Goal: Task Accomplishment & Management: Use online tool/utility

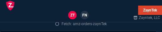
select select
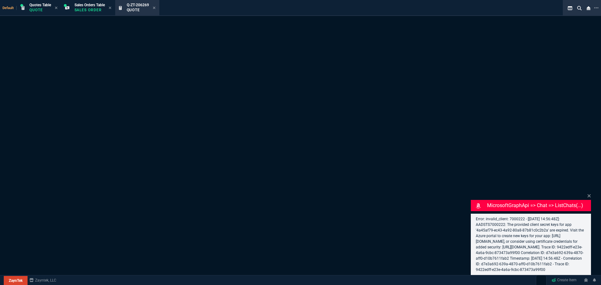
select select "4: SHAD"
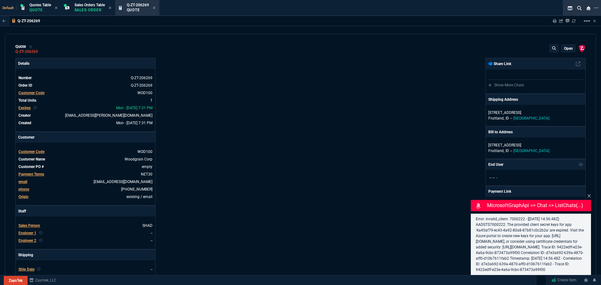
type input "26"
type input "1848"
type input "70"
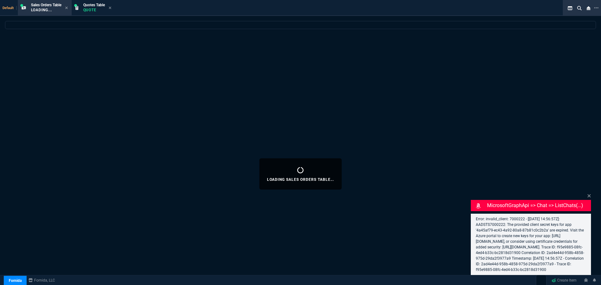
select select "4: SHAD"
select select
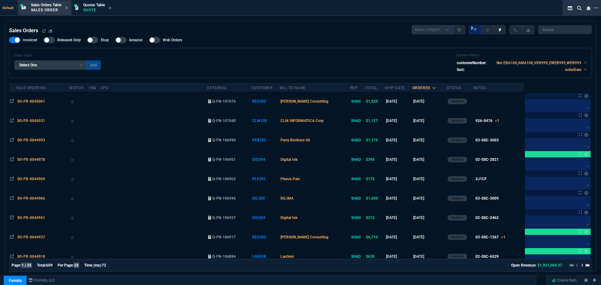
click at [50, 6] on span "Sales Orders Table" at bounding box center [46, 5] width 30 height 4
click at [93, 9] on p "Quote" at bounding box center [94, 10] width 22 height 5
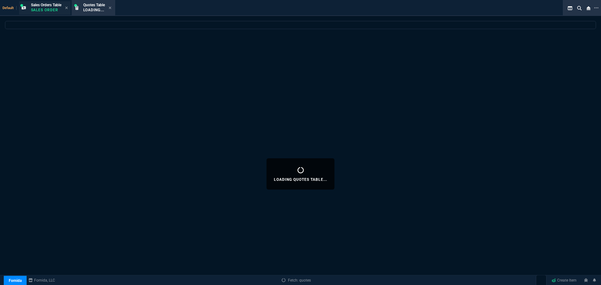
select select
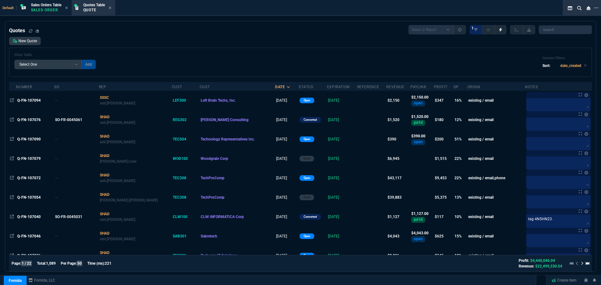
click at [51, 8] on p "Sales Order" at bounding box center [46, 10] width 30 height 5
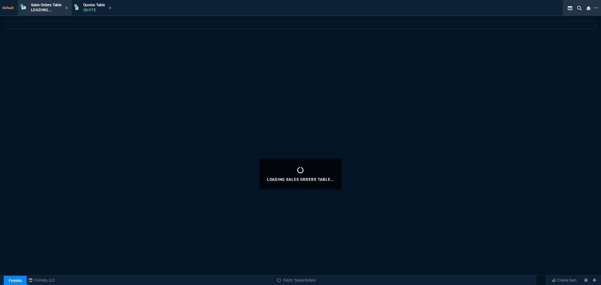
select select
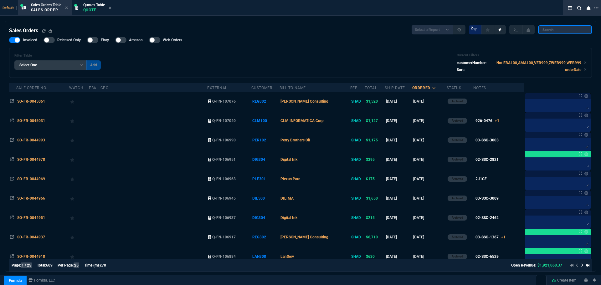
paste input "Q-FN-106700"
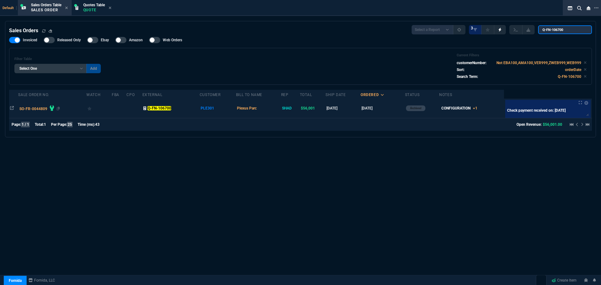
type input "Q-FN-106700"
click at [26, 109] on span "SO-FR-0044809" at bounding box center [33, 109] width 28 height 4
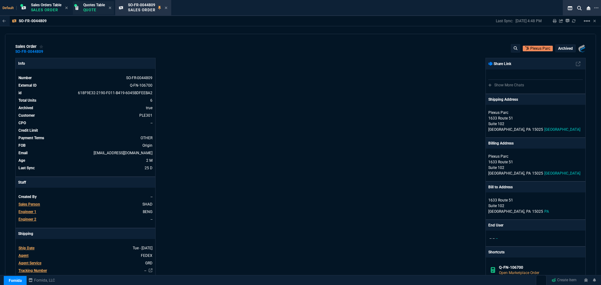
click at [97, 7] on span "Quotes Table" at bounding box center [94, 5] width 22 height 4
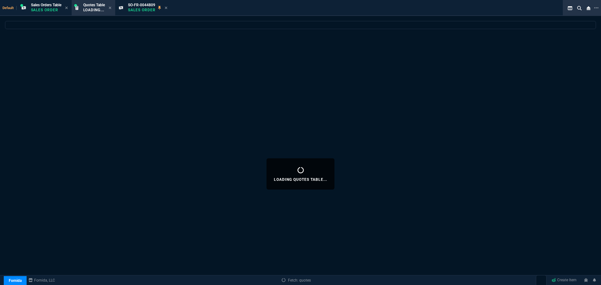
select select
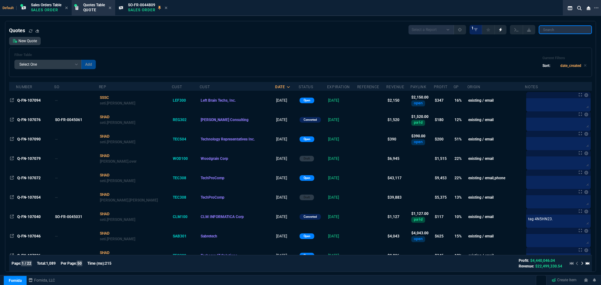
click at [572, 31] on input "search" at bounding box center [565, 29] width 53 height 9
paste input "Q-FN-106700"
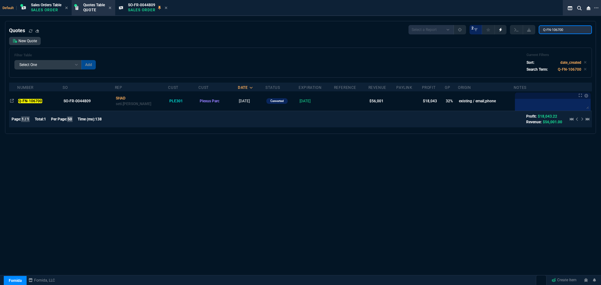
type input "Q-FN-106700"
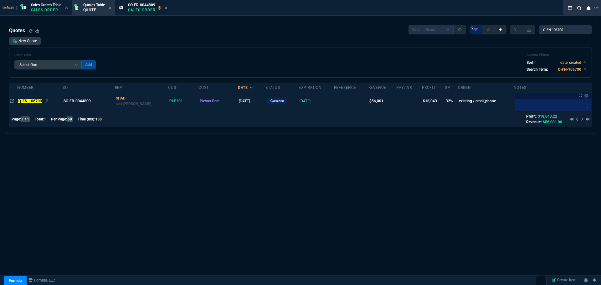
click at [38, 101] on mark "Q-FN-106700" at bounding box center [30, 101] width 24 height 4
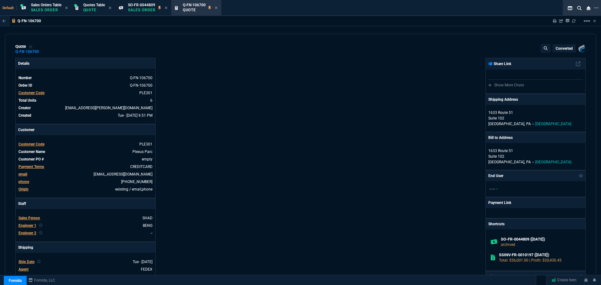
type input "40"
type input "7428"
type input "0"
type input "91"
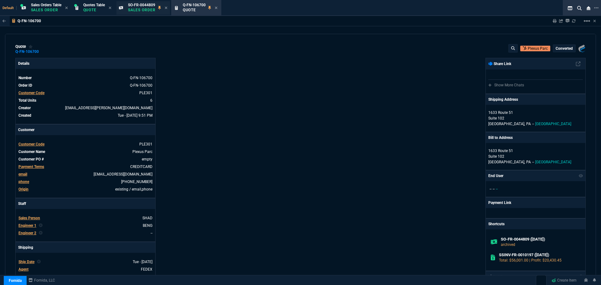
click at [131, 8] on p "Sales Order" at bounding box center [142, 10] width 28 height 5
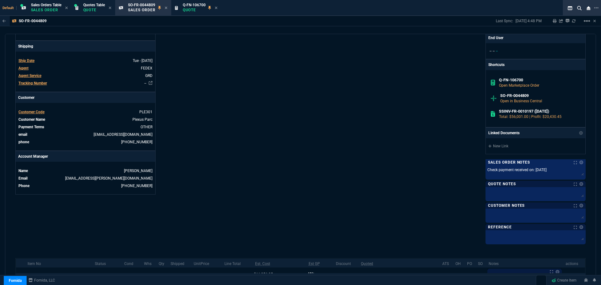
scroll to position [187, 0]
click at [187, 8] on p "Quote" at bounding box center [194, 10] width 23 height 5
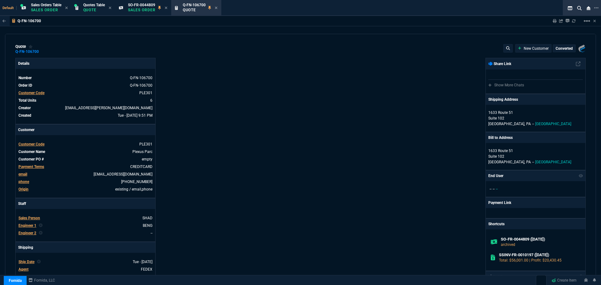
type input "40"
type input "7428"
type input "0"
type input "91"
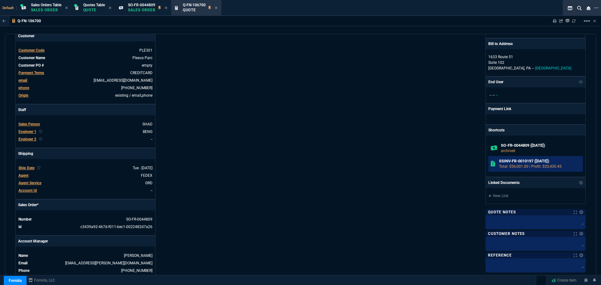
scroll to position [219, 0]
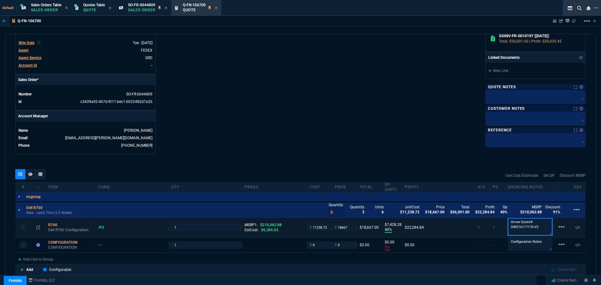
drag, startPoint x: 540, startPoint y: 225, endPoint x: 508, endPoint y: 227, distance: 32.3
click at [508, 227] on textarea "Arrow Quote#: SWS16117176-V2" at bounding box center [530, 227] width 45 height 18
drag, startPoint x: 539, startPoint y: 228, endPoint x: 505, endPoint y: 227, distance: 33.2
click at [508, 227] on textarea "Arrow Quote#: SWS16117176-V2" at bounding box center [530, 227] width 45 height 18
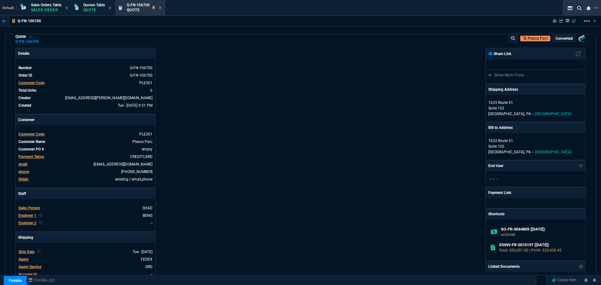
scroll to position [0, 0]
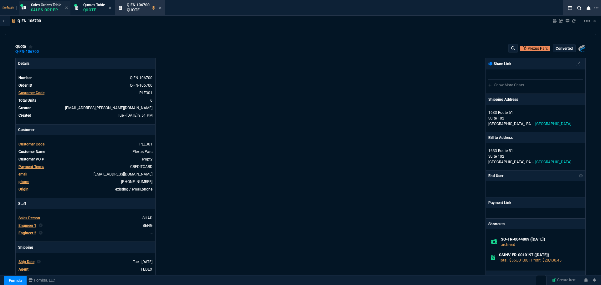
click at [49, 10] on p "Sales Order" at bounding box center [46, 10] width 30 height 5
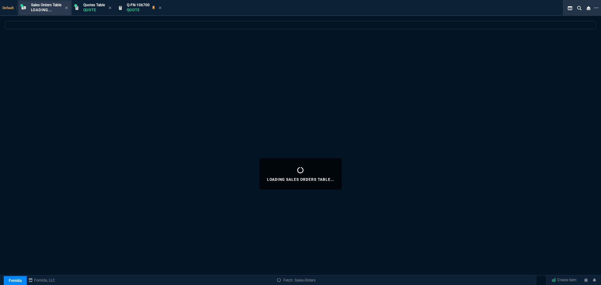
select select
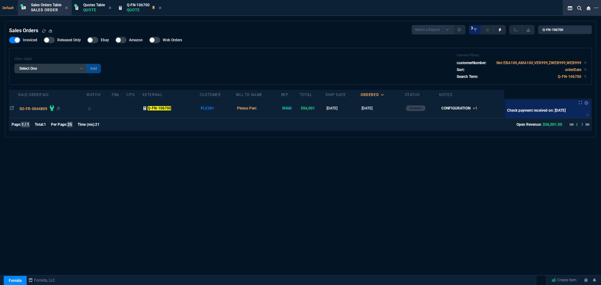
click at [37, 108] on span "SO-FR-0044809" at bounding box center [33, 109] width 28 height 4
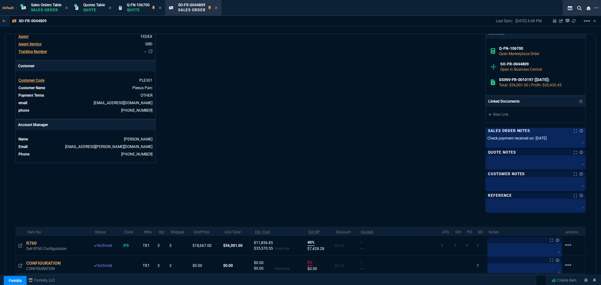
scroll to position [281, 0]
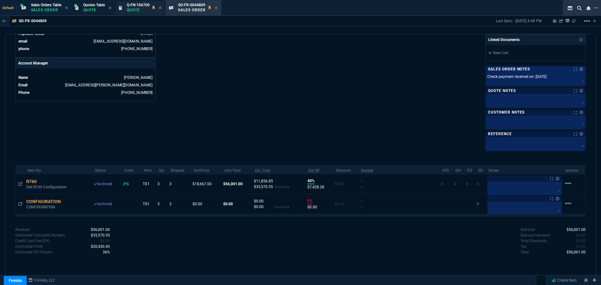
click at [142, 10] on p "Quote" at bounding box center [138, 10] width 23 height 5
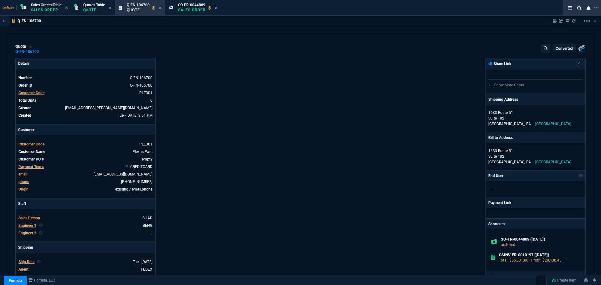
type input "40"
type input "7428"
type input "0"
type input "91"
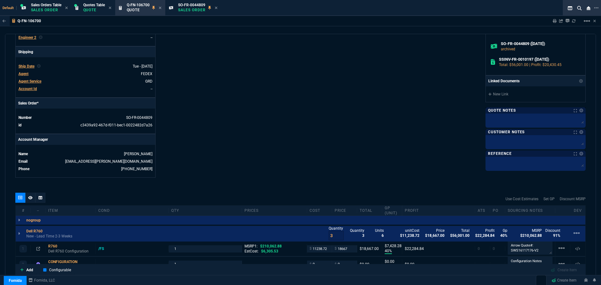
scroll to position [291, 0]
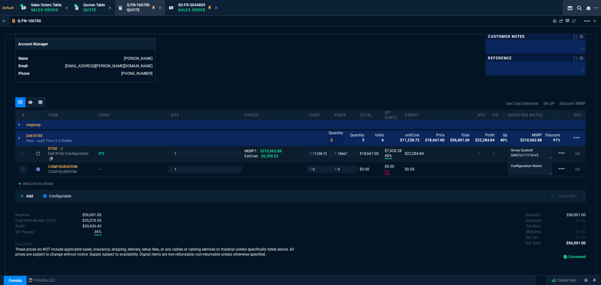
click at [53, 147] on div "R760" at bounding box center [70, 148] width 45 height 5
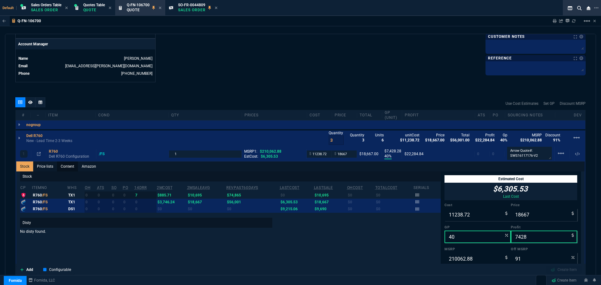
click at [68, 167] on link "Content" at bounding box center [67, 167] width 21 height 10
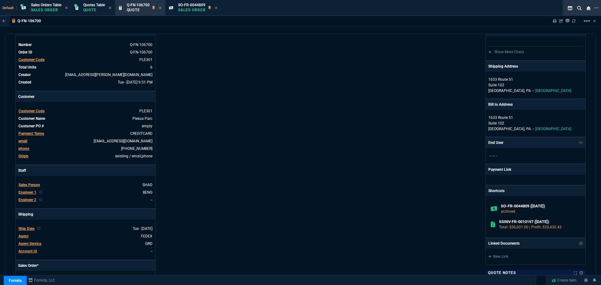
scroll to position [0, 0]
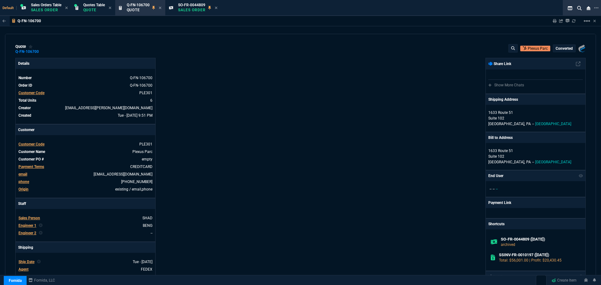
drag, startPoint x: 183, startPoint y: 8, endPoint x: 119, endPoint y: 32, distance: 68.3
click at [183, 8] on p "Sales Order" at bounding box center [192, 10] width 28 height 5
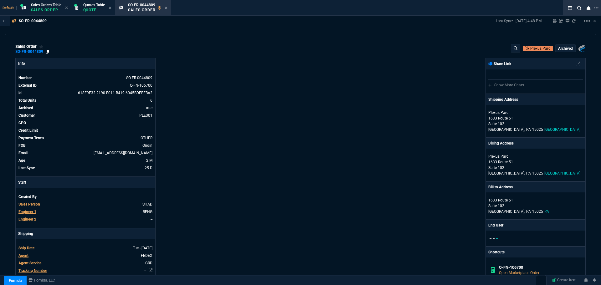
click at [47, 51] on icon at bounding box center [47, 52] width 3 height 4
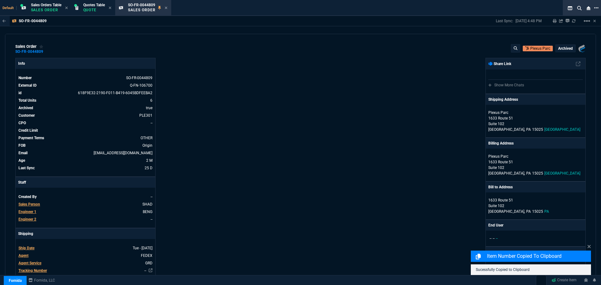
click at [597, 8] on icon at bounding box center [596, 7] width 4 height 5
click at [553, 13] on li "Open New Tab" at bounding box center [565, 13] width 62 height 8
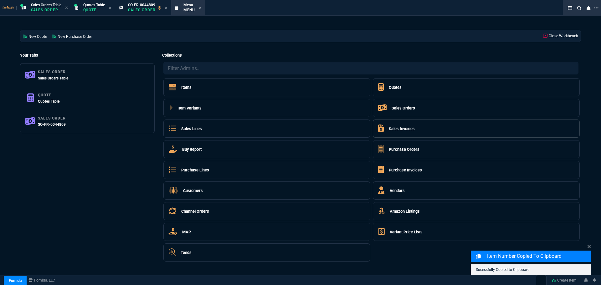
click at [411, 127] on h5 "Sales Invoices" at bounding box center [402, 129] width 26 height 6
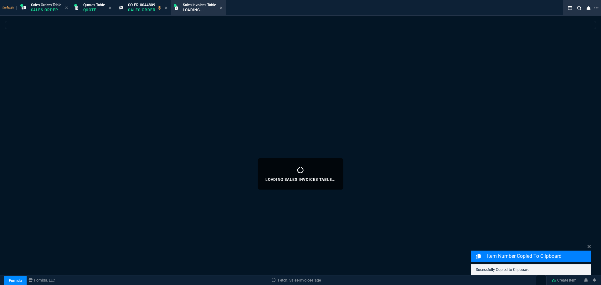
select select
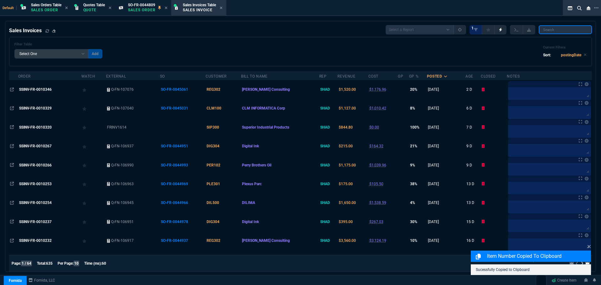
click at [553, 29] on input "search" at bounding box center [565, 29] width 53 height 9
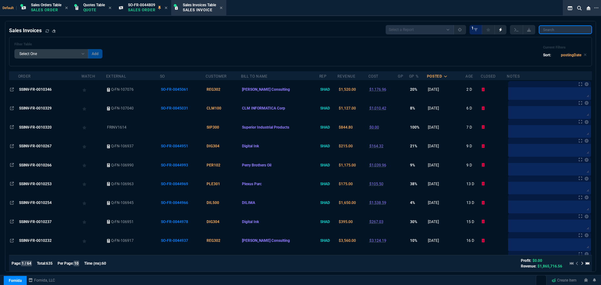
paste input "SO-FR-0044809"
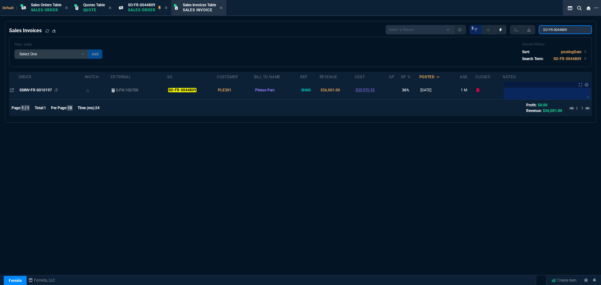
type input "SO-FR-0044809"
click at [42, 91] on span "SSINV-FR-0010197" at bounding box center [35, 90] width 33 height 4
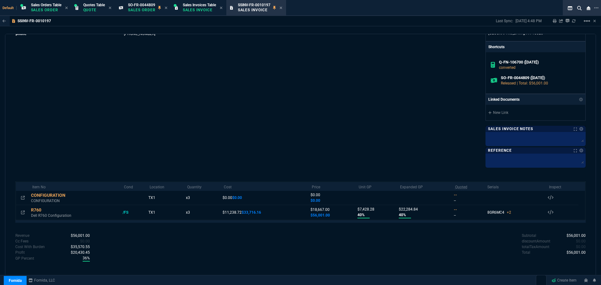
scroll to position [188, 0]
click at [36, 209] on div "R760" at bounding box center [75, 210] width 89 height 6
click at [54, 215] on p "Dell R760 Configuration" at bounding box center [75, 215] width 89 height 5
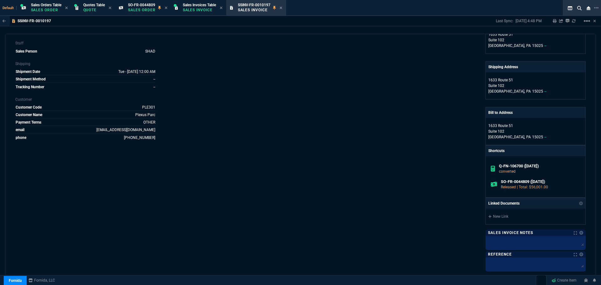
scroll to position [0, 0]
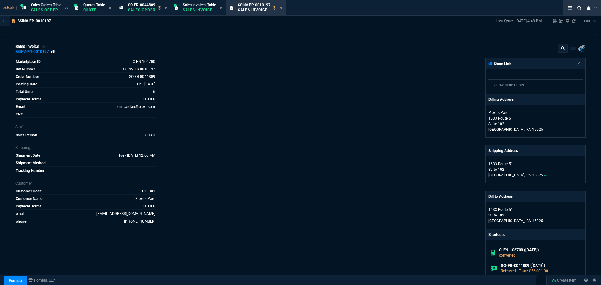
click at [53, 52] on icon at bounding box center [52, 52] width 3 height 4
click at [91, 6] on span "Quotes Table" at bounding box center [94, 5] width 22 height 4
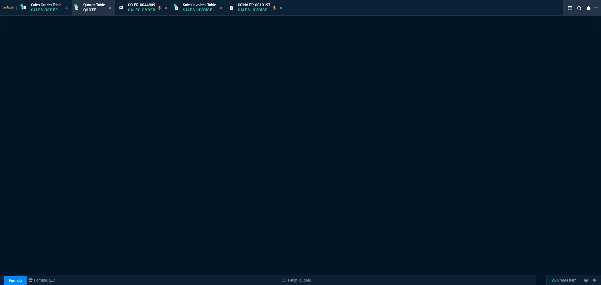
select select
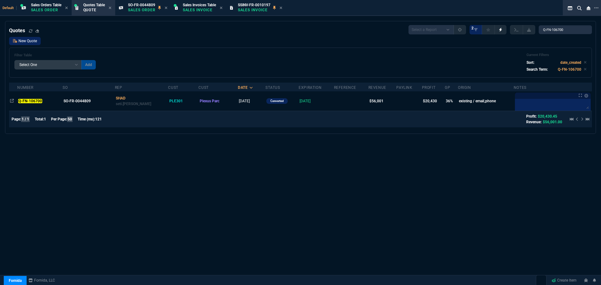
click at [31, 41] on link "New Quote" at bounding box center [25, 41] width 32 height 8
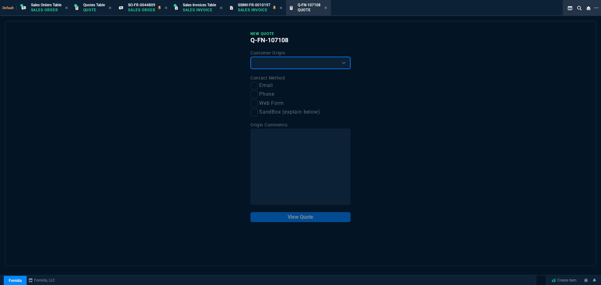
click at [262, 61] on select "Existing Customer Amazon Lead (first order) Website Lead (first order) Called (…" at bounding box center [300, 63] width 100 height 13
select select "existing"
click at [250, 57] on select "Existing Customer Amazon Lead (first order) Website Lead (first order) Called (…" at bounding box center [300, 63] width 100 height 13
click at [255, 86] on input "Email" at bounding box center [254, 86] width 8 height 8
checkbox input "true"
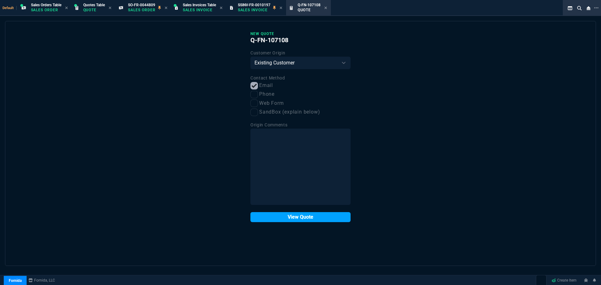
click at [300, 219] on button "View Quote" at bounding box center [300, 217] width 100 height 10
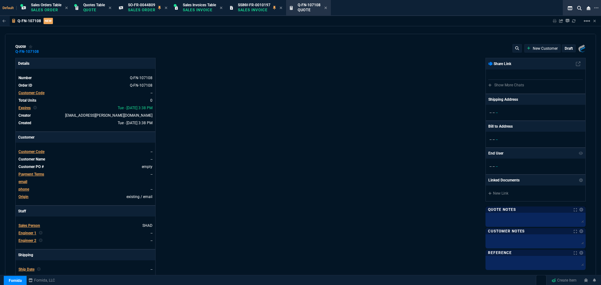
click at [36, 151] on span "Customer Code" at bounding box center [31, 152] width 26 height 4
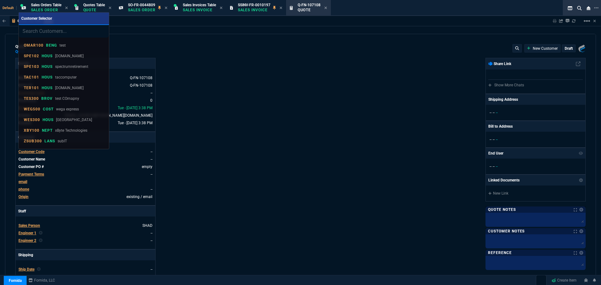
click at [57, 33] on input "search" at bounding box center [64, 31] width 90 height 13
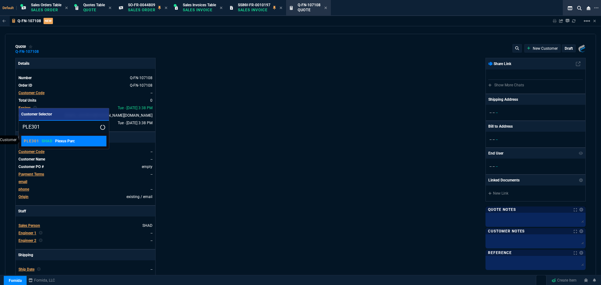
type input "PLE301"
click at [50, 143] on p "SHAD" at bounding box center [47, 141] width 11 height 5
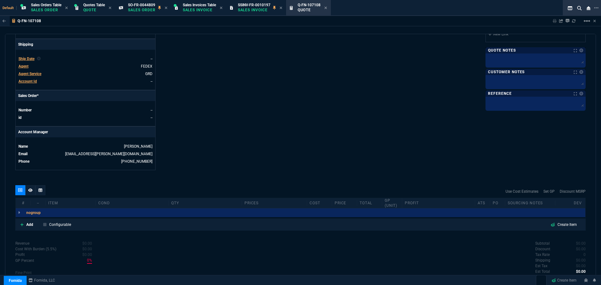
scroll to position [240, 0]
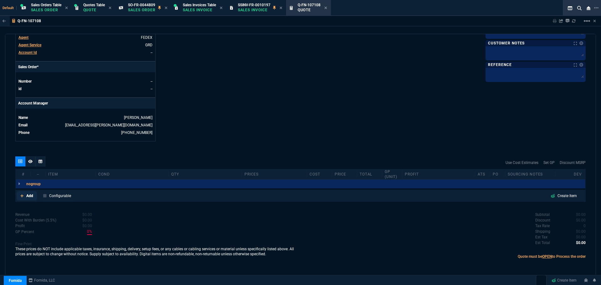
click at [29, 197] on p "Add" at bounding box center [29, 196] width 7 height 6
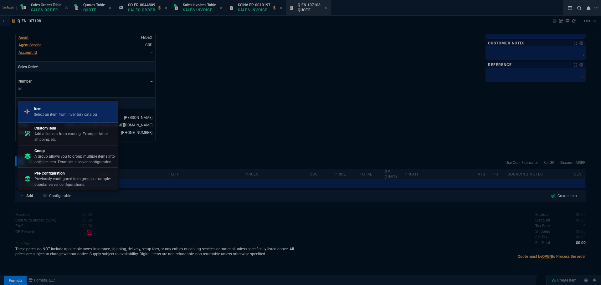
click at [51, 110] on p "Item" at bounding box center [65, 109] width 63 height 6
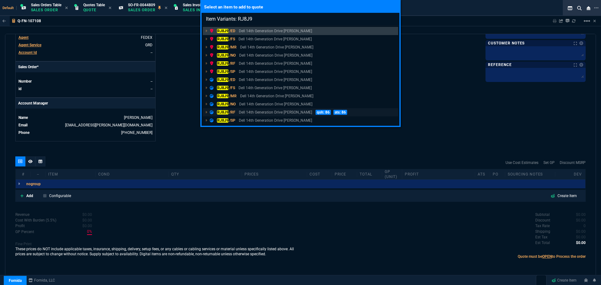
type input "Item Variants: RJ8J9"
click at [223, 111] on mark "RJ8J9" at bounding box center [223, 112] width 12 height 4
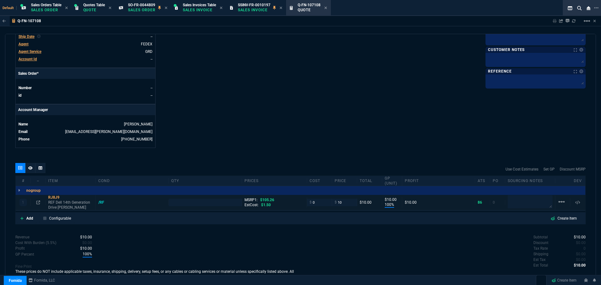
type input "100"
type input "10"
type input "90"
click at [180, 204] on input "number" at bounding box center [205, 202] width 68 height 7
type input "12"
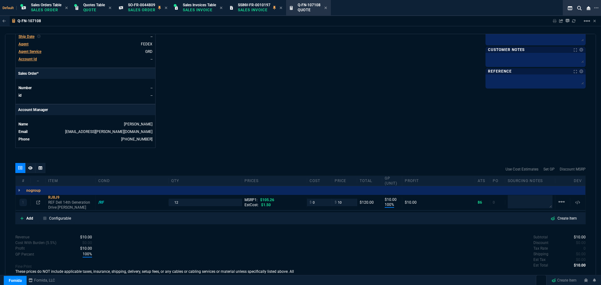
click at [38, 201] on icon at bounding box center [38, 203] width 4 height 4
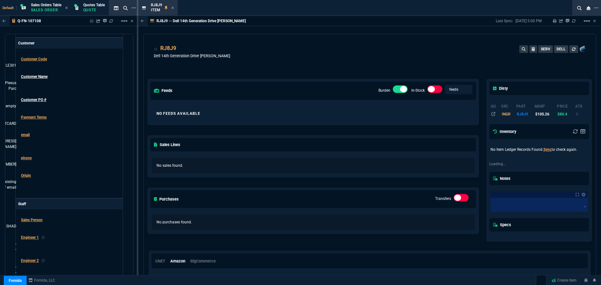
scroll to position [241, 0]
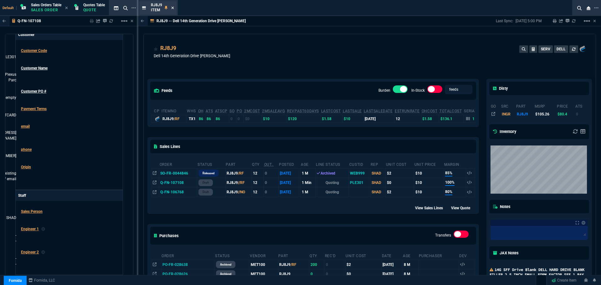
click at [172, 8] on icon at bounding box center [172, 8] width 3 height 4
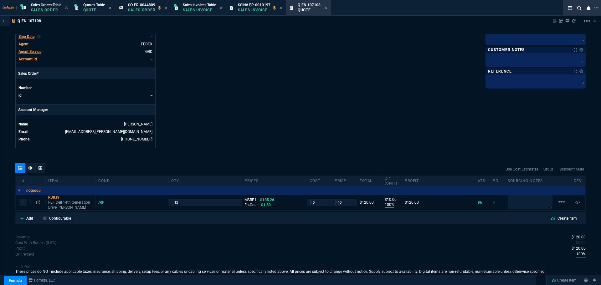
scroll to position [233, 0]
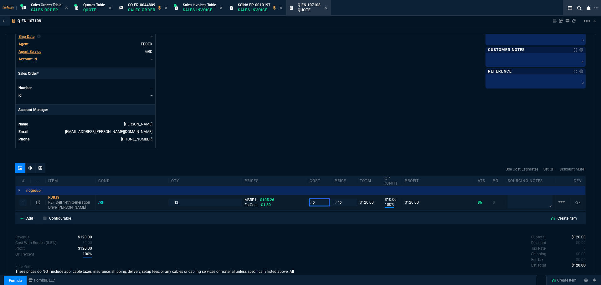
click at [312, 203] on input "0" at bounding box center [320, 202] width 20 height 7
type input "2"
type input "80"
type input "8"
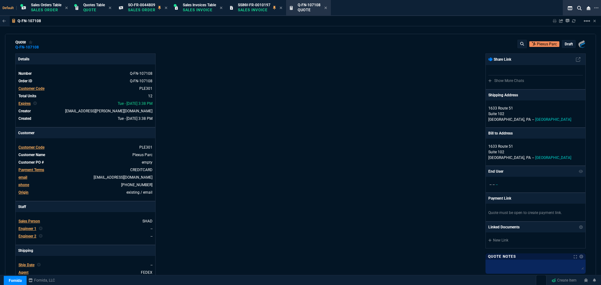
scroll to position [0, 0]
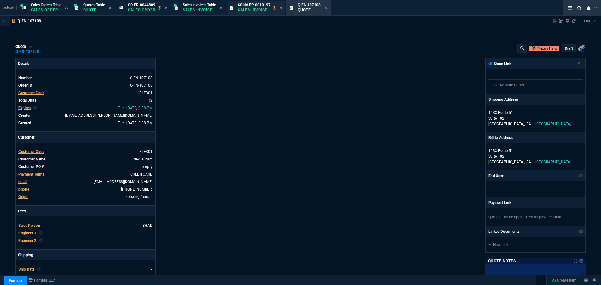
click at [268, 7] on div "SSINV-FR-0010197 Sales Invoice" at bounding box center [254, 8] width 33 height 11
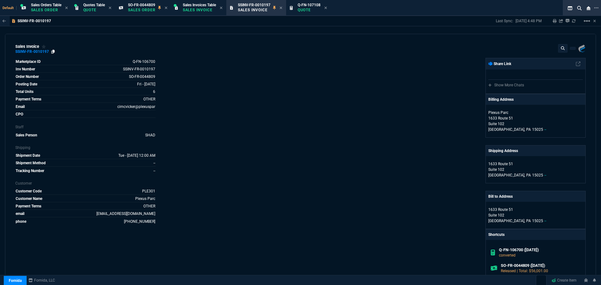
click at [53, 50] on icon at bounding box center [52, 52] width 3 height 4
click at [282, 7] on icon at bounding box center [281, 8] width 3 height 4
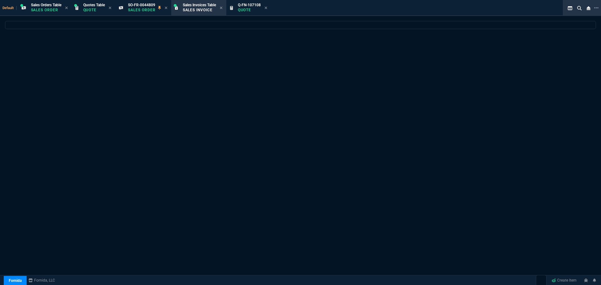
select select
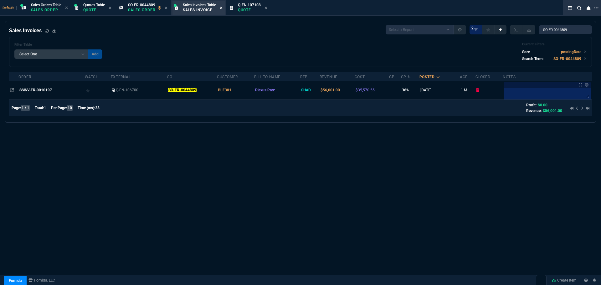
click at [222, 8] on icon at bounding box center [221, 8] width 3 height 4
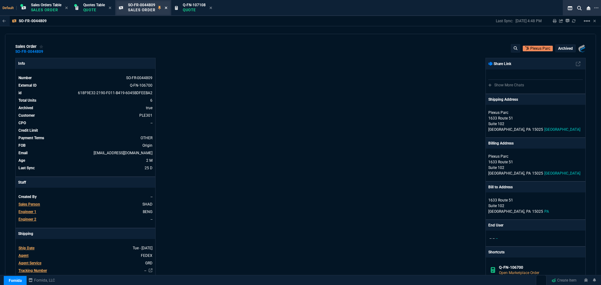
click at [167, 8] on icon at bounding box center [166, 8] width 3 height 3
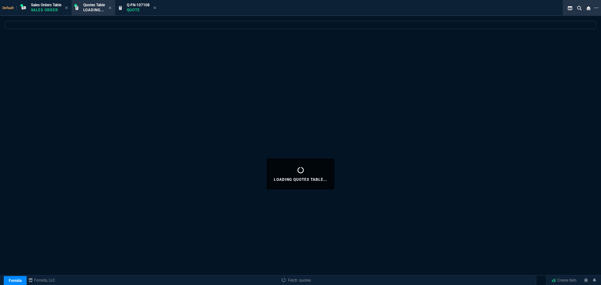
select select
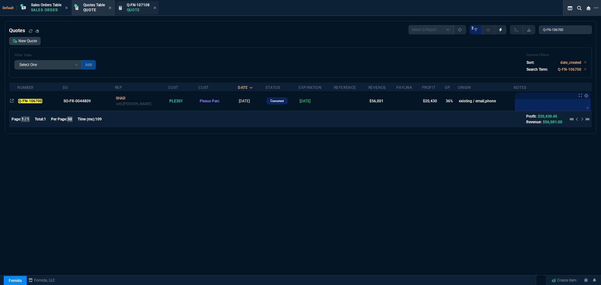
click at [130, 6] on span "Q-FN-107108" at bounding box center [138, 5] width 23 height 4
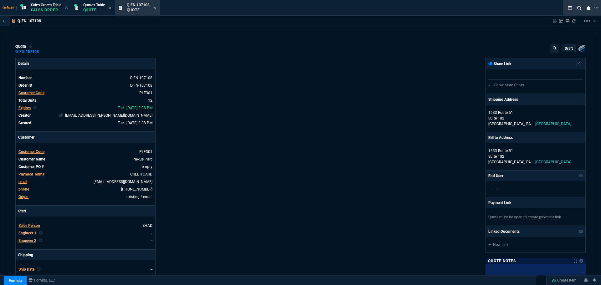
type input "80"
type input "8"
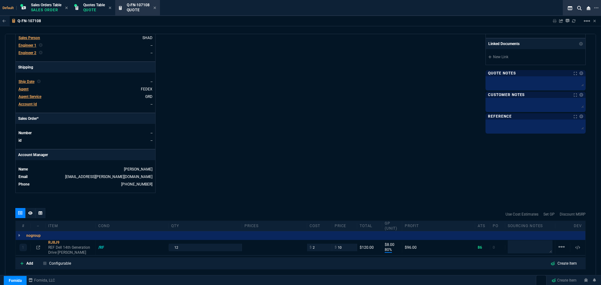
type input "105.26"
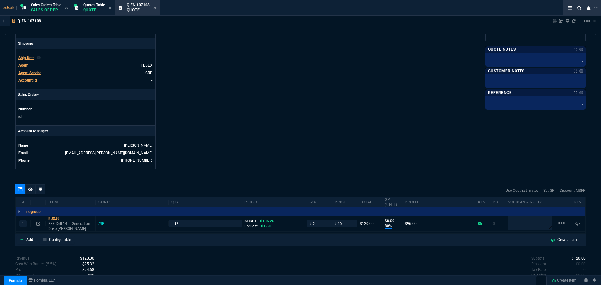
scroll to position [256, 0]
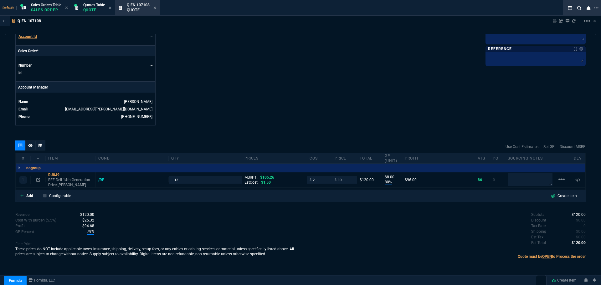
type input "90"
click at [38, 179] on icon at bounding box center [38, 180] width 4 height 4
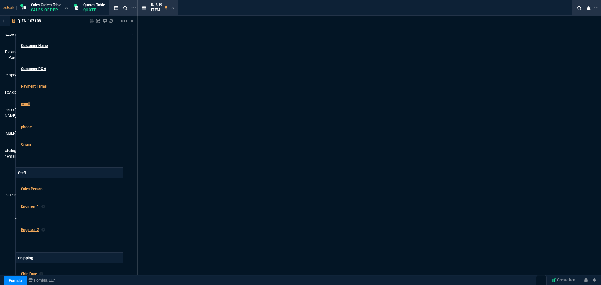
scroll to position [264, 0]
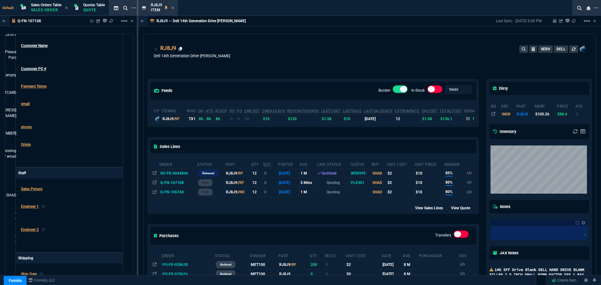
click at [182, 47] on icon at bounding box center [180, 49] width 3 height 4
click at [173, 8] on icon at bounding box center [172, 8] width 3 height 4
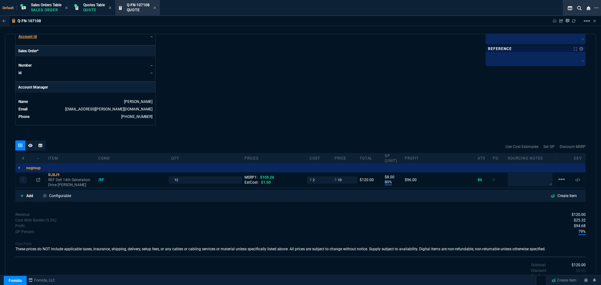
scroll to position [256, 0]
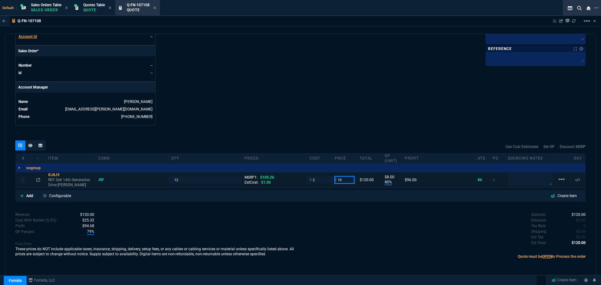
click at [341, 181] on input "10" at bounding box center [345, 179] width 20 height 7
type input "13"
type input "85"
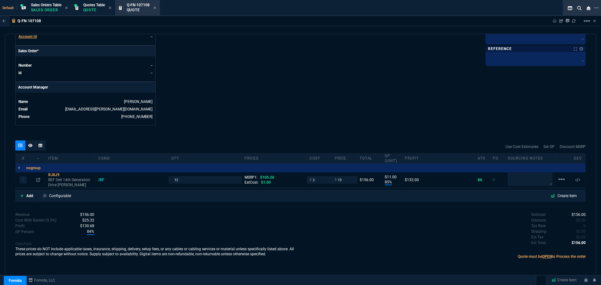
type input "11"
type input "88"
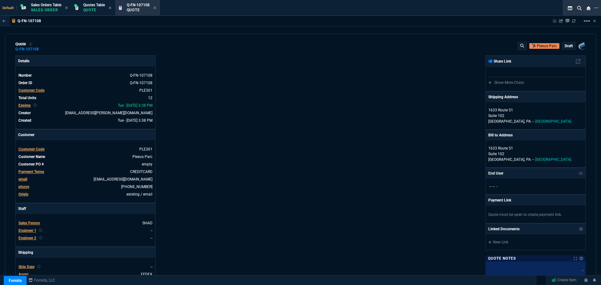
scroll to position [0, 0]
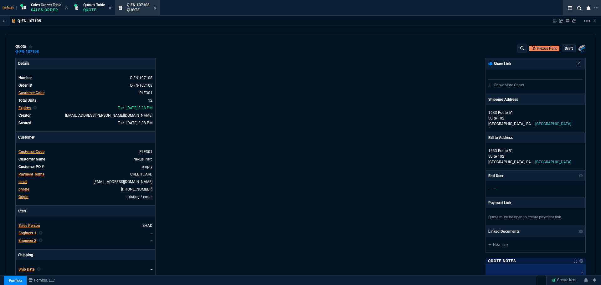
click at [565, 49] on p "draft" at bounding box center [569, 48] width 8 height 5
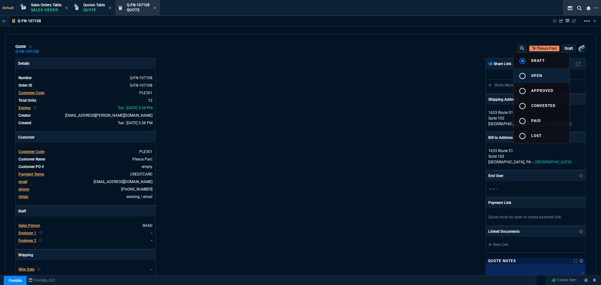
click at [523, 75] on mat-icon "radio_button_unchecked" at bounding box center [523, 76] width 8 height 8
click at [399, 112] on div at bounding box center [300, 142] width 601 height 285
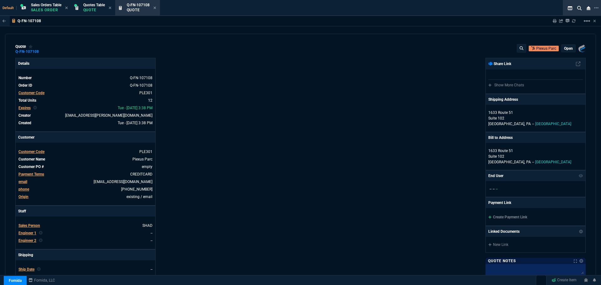
type input "85"
type input "11"
type input "88"
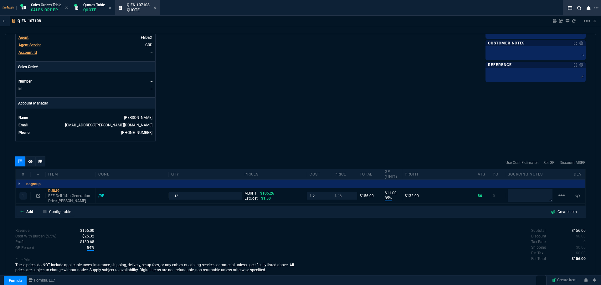
scroll to position [249, 0]
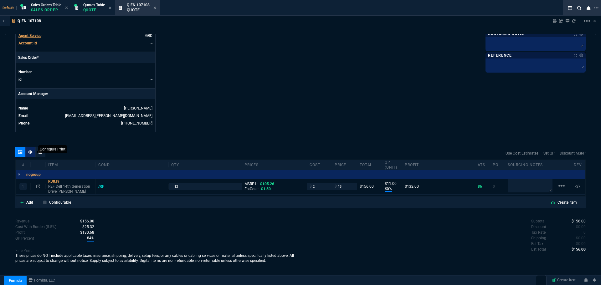
click at [30, 152] on icon at bounding box center [30, 151] width 4 height 3
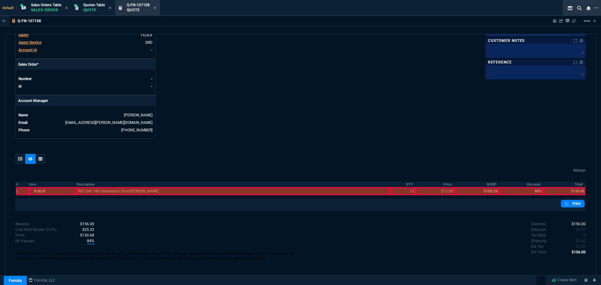
scroll to position [242, 0]
click at [80, 183] on th "Description" at bounding box center [233, 184] width 313 height 5
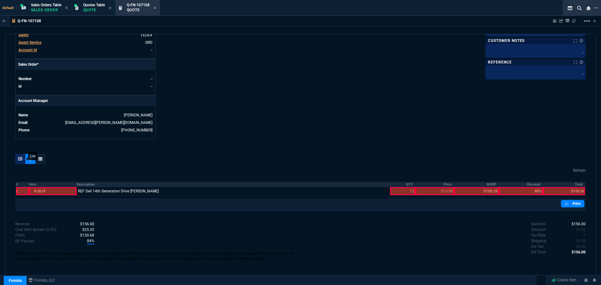
click at [20, 158] on icon at bounding box center [20, 159] width 4 height 4
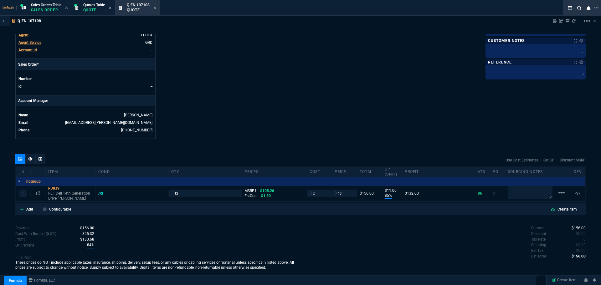
scroll to position [249, 0]
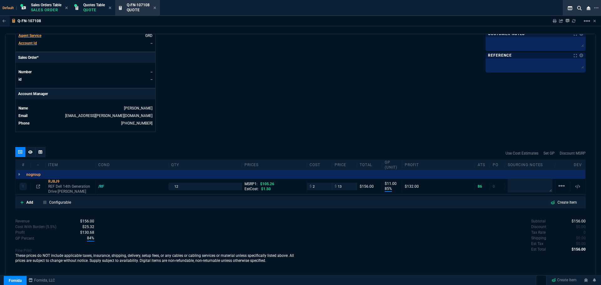
type input "85"
type input "11"
type input "88"
click at [52, 181] on div "RJ8J9" at bounding box center [70, 181] width 45 height 5
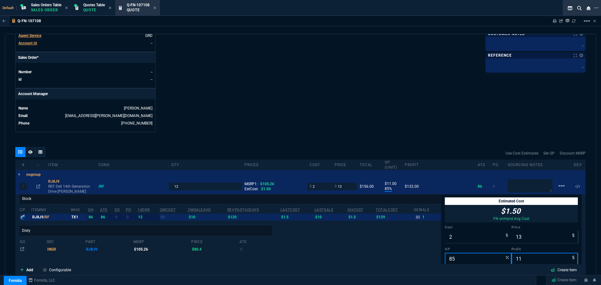
scroll to position [0, 0]
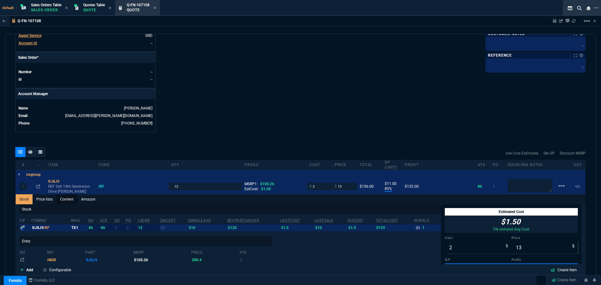
click at [65, 199] on link "Content" at bounding box center [66, 199] width 21 height 10
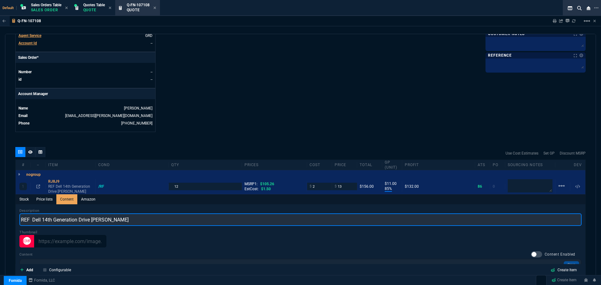
click at [48, 220] on input "REF Dell 14th Generation Drive Blan" at bounding box center [300, 220] width 562 height 13
drag, startPoint x: 30, startPoint y: 220, endPoint x: 18, endPoint y: 219, distance: 11.9
click at [92, 220] on input "Dell 16th Generation Drive Blan" at bounding box center [300, 220] width 562 height 13
type input "Dell 16th Generation Drive Blank"
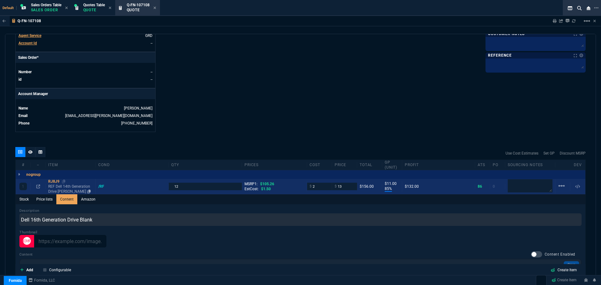
click at [54, 181] on div "RJ8J9" at bounding box center [70, 181] width 45 height 5
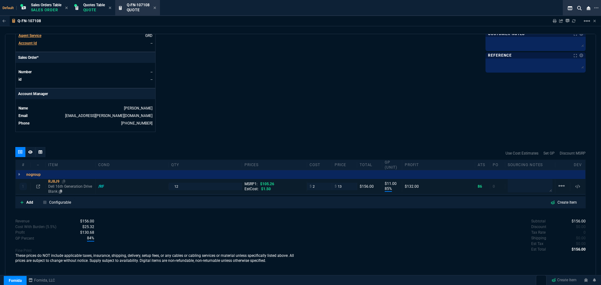
type input "85"
type input "11"
type input "88"
click at [109, 187] on icon at bounding box center [108, 187] width 3 height 4
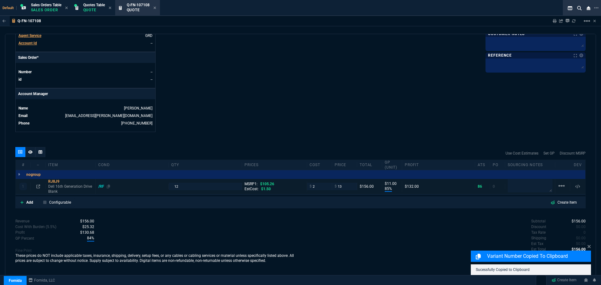
click at [102, 185] on div "/RF" at bounding box center [104, 186] width 12 height 5
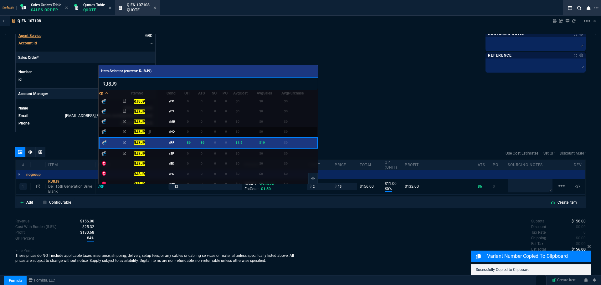
click at [137, 130] on mark "RJ8J9" at bounding box center [140, 132] width 12 height 4
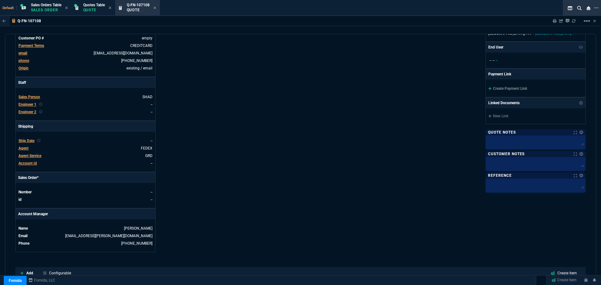
scroll to position [249, 0]
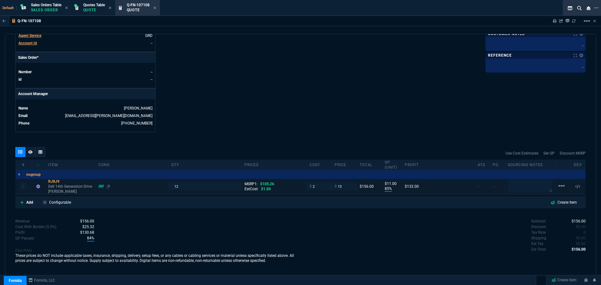
click at [100, 185] on div "/RF" at bounding box center [104, 186] width 12 height 5
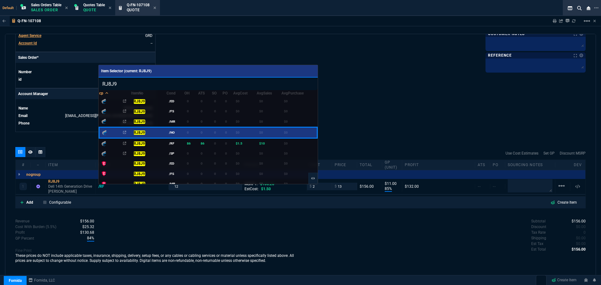
click at [398, 77] on div at bounding box center [300, 142] width 601 height 285
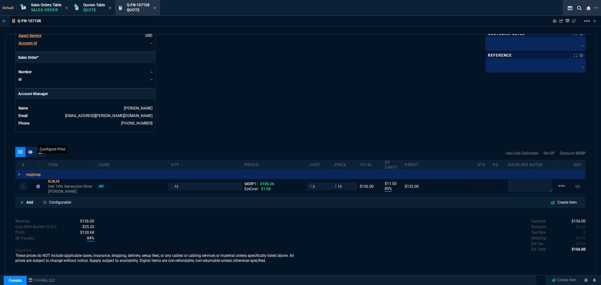
click at [30, 150] on icon at bounding box center [30, 152] width 4 height 4
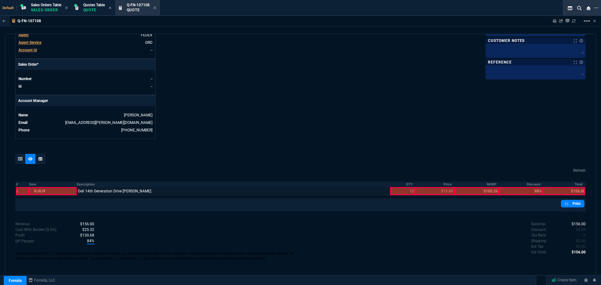
click at [407, 194] on div at bounding box center [402, 191] width 25 height 8
click at [428, 192] on div at bounding box center [435, 191] width 39 height 8
click at [562, 192] on div at bounding box center [564, 191] width 42 height 8
click at [573, 205] on link "Print" at bounding box center [572, 204] width 23 height 8
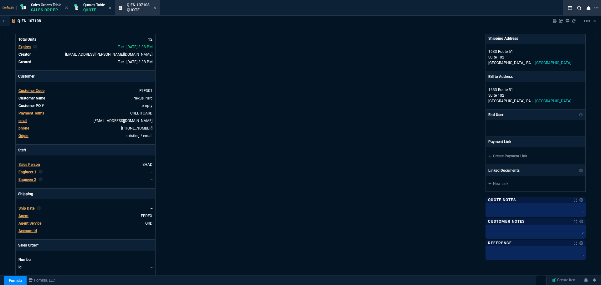
scroll to position [54, 0]
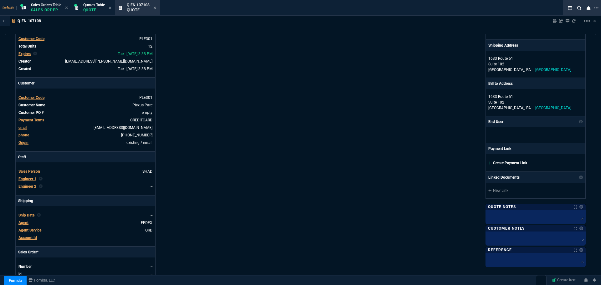
click at [508, 164] on link "Create Payment Link" at bounding box center [507, 163] width 39 height 4
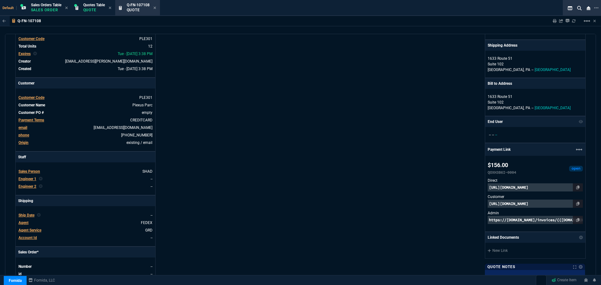
click at [518, 204] on p "https://pay.fornida.com/public/quotes/Q-FN-107108/checkout" at bounding box center [535, 204] width 95 height 8
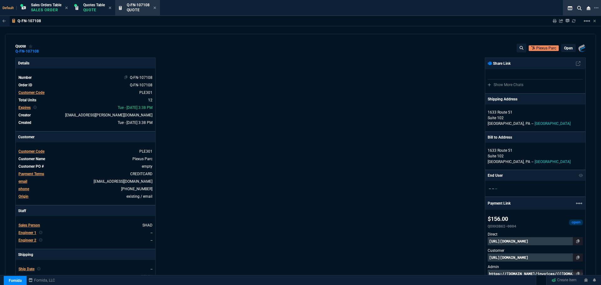
scroll to position [0, 0]
click at [44, 51] on icon at bounding box center [42, 52] width 3 height 4
click at [576, 256] on nx-icon at bounding box center [577, 258] width 3 height 5
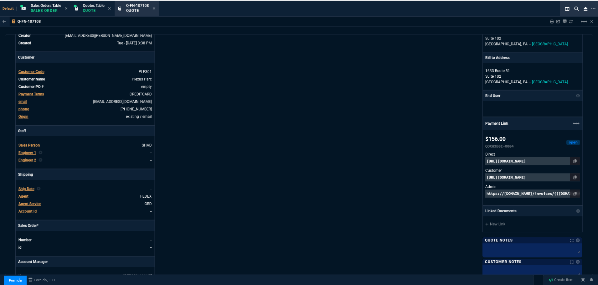
scroll to position [265, 0]
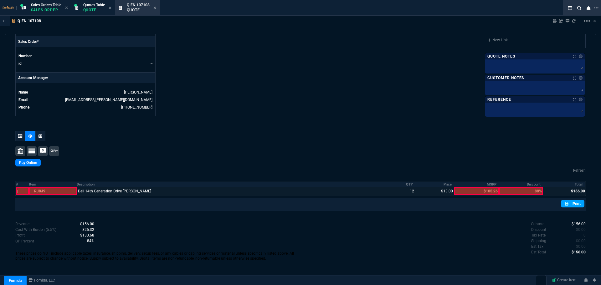
click at [572, 206] on link "Print" at bounding box center [572, 204] width 23 height 8
click at [156, 9] on icon at bounding box center [154, 8] width 3 height 4
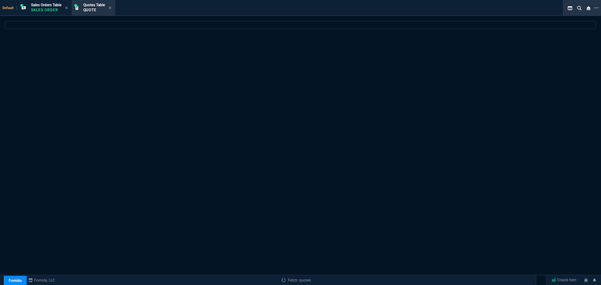
select select
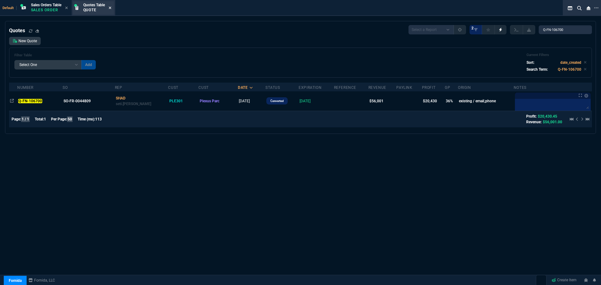
click at [111, 9] on icon at bounding box center [110, 8] width 3 height 4
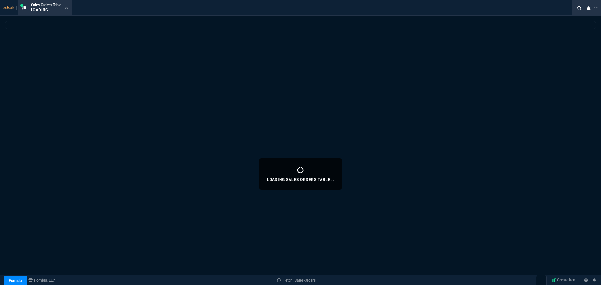
select select
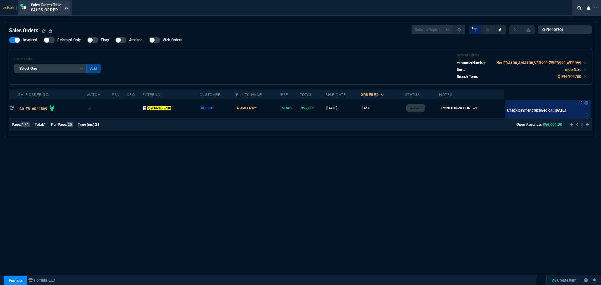
click at [68, 8] on icon at bounding box center [66, 8] width 3 height 3
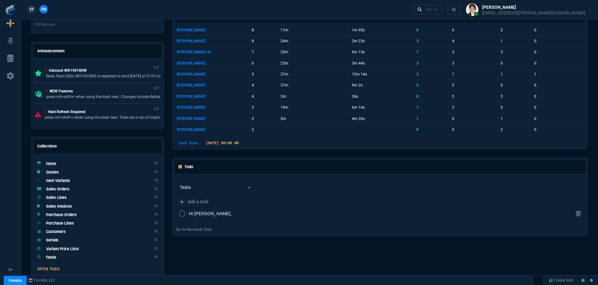
scroll to position [232, 0]
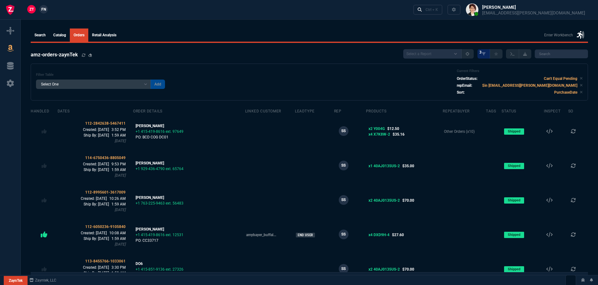
select select
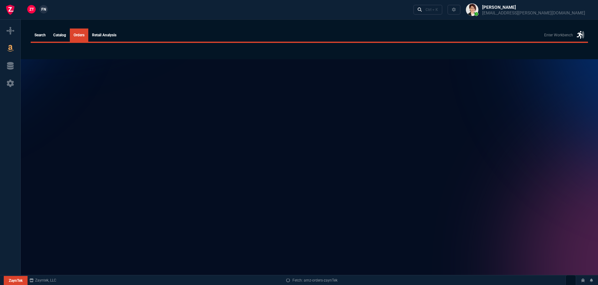
select select
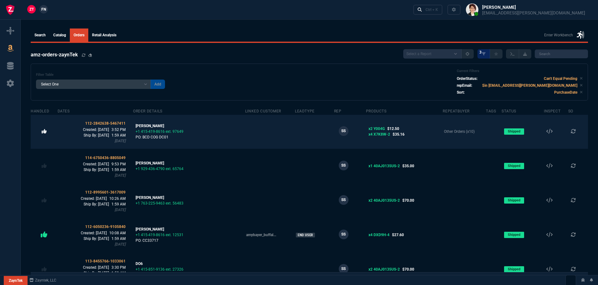
click at [46, 129] on icon at bounding box center [44, 131] width 5 height 5
click at [117, 122] on span "112-2842638-5467411" at bounding box center [105, 123] width 40 height 4
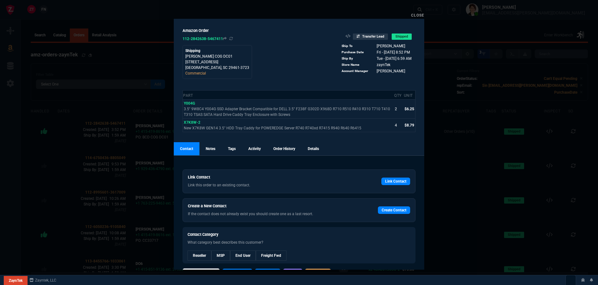
click at [421, 15] on link "Close" at bounding box center [417, 15] width 13 height 4
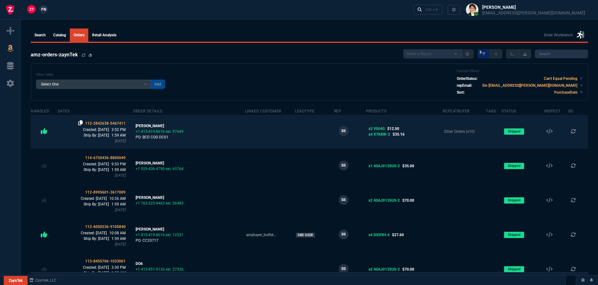
click at [83, 121] on icon at bounding box center [80, 122] width 4 height 5
click at [114, 122] on span "112-2842638-5467411" at bounding box center [105, 123] width 40 height 4
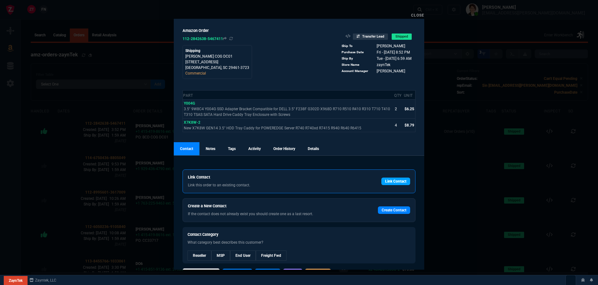
click at [396, 180] on link "Link Contact" at bounding box center [395, 182] width 29 height 8
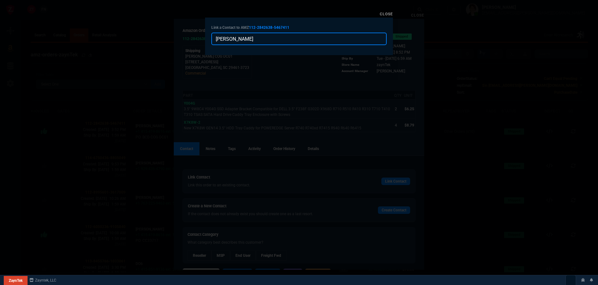
click at [266, 39] on input "[PERSON_NAME]" at bounding box center [298, 39] width 175 height 13
click at [266, 39] on input "Jimmy Wilson" at bounding box center [298, 39] width 175 height 13
paste input "jim@netcertpro.com"
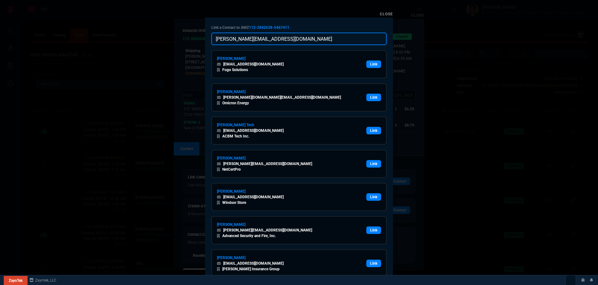
type input "jim@netcertpro.com"
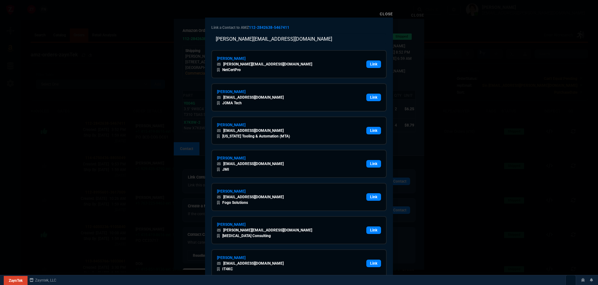
click at [306, 23] on div "Link a Contact to AMZ 112-2842638-5467411 jim@netcertpro.com Jimmy Wilson jim@n…" at bounding box center [299, 203] width 188 height 371
click at [372, 64] on link "Link" at bounding box center [373, 64] width 15 height 8
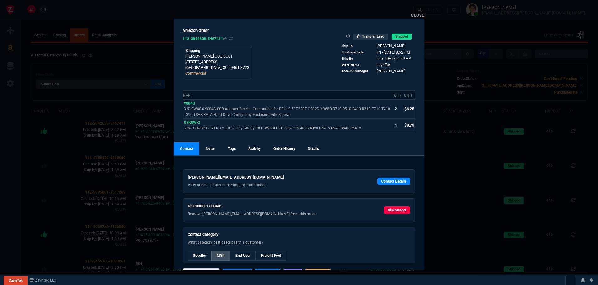
click at [223, 254] on link "MSP" at bounding box center [220, 255] width 19 height 10
click at [417, 14] on link "Close" at bounding box center [417, 15] width 13 height 4
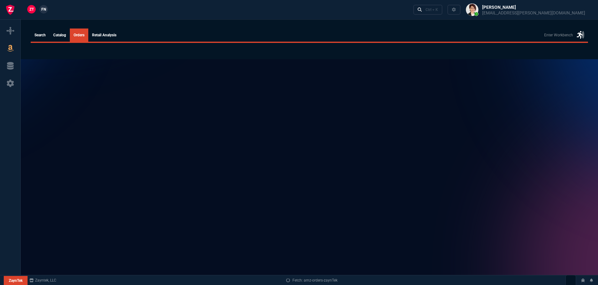
select select
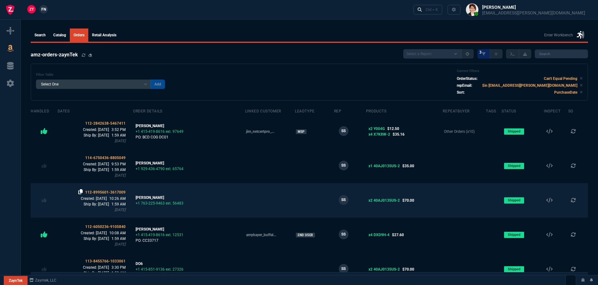
click at [83, 192] on icon at bounding box center [80, 191] width 4 height 5
click at [110, 192] on span "112-8995601-3617009" at bounding box center [105, 192] width 40 height 4
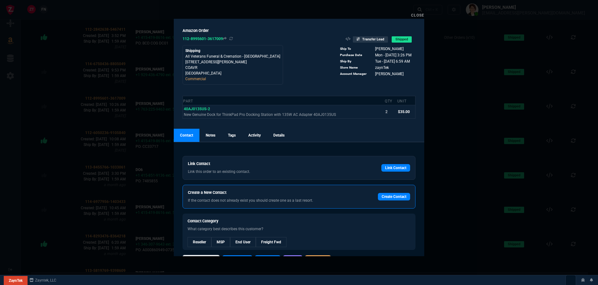
scroll to position [16, 0]
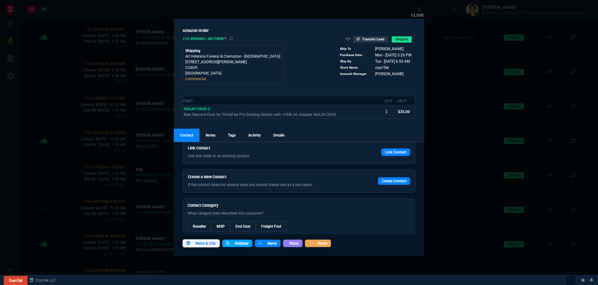
click at [239, 242] on span "Address" at bounding box center [242, 243] width 14 height 6
click at [418, 13] on link "Close" at bounding box center [417, 15] width 13 height 4
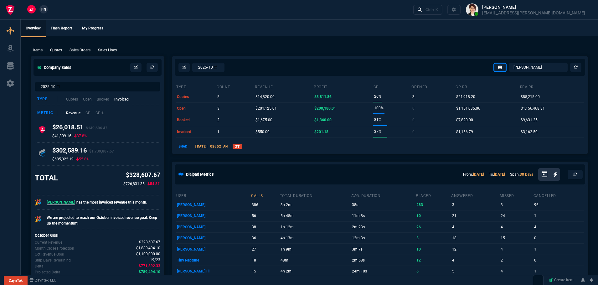
select select "4: SHAD"
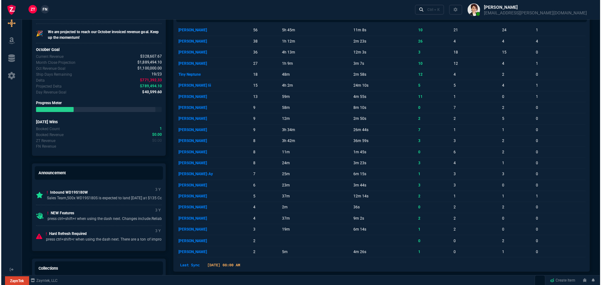
scroll to position [282, 0]
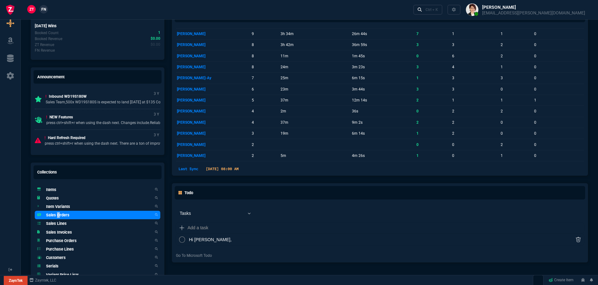
click at [59, 214] on h5 "Sales Orders" at bounding box center [57, 215] width 23 height 6
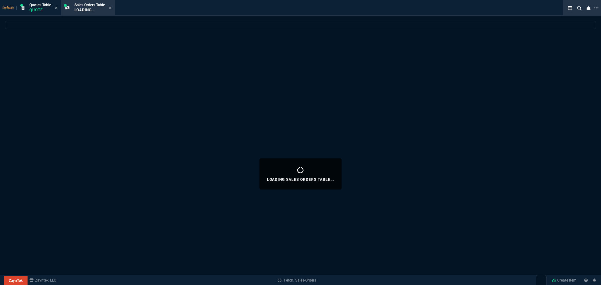
select select
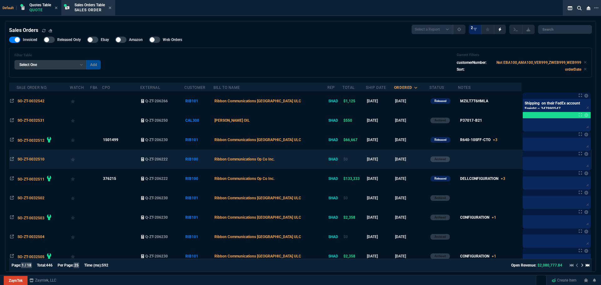
scroll to position [0, 0]
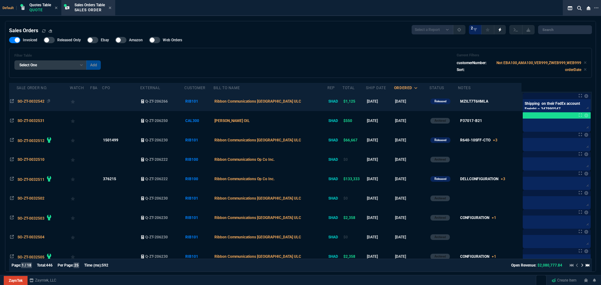
click at [23, 101] on span "SO-ZT-0032542" at bounding box center [31, 101] width 27 height 4
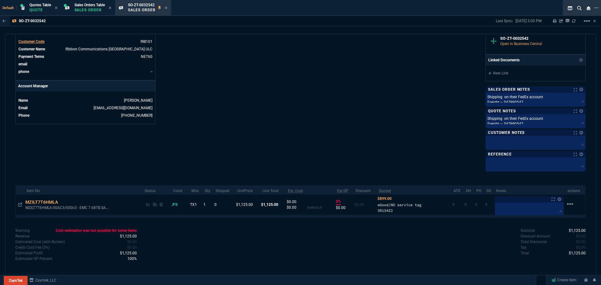
scroll to position [251, 0]
click at [20, 204] on icon at bounding box center [20, 204] width 4 height 4
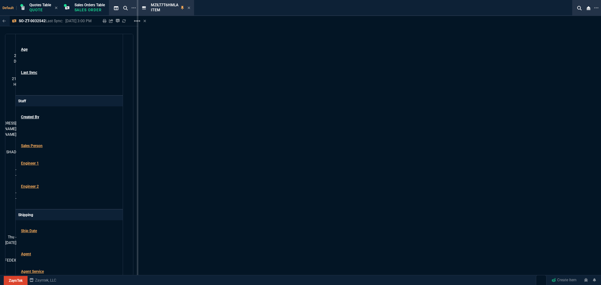
scroll to position [260, 0]
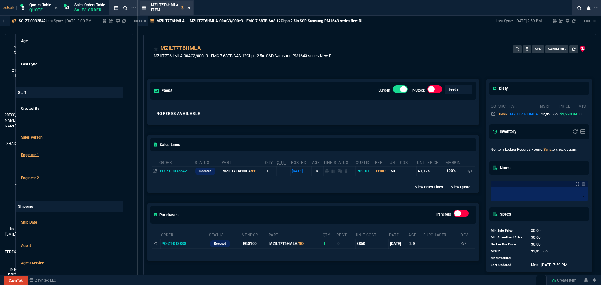
click at [188, 7] on icon at bounding box center [189, 8] width 3 height 4
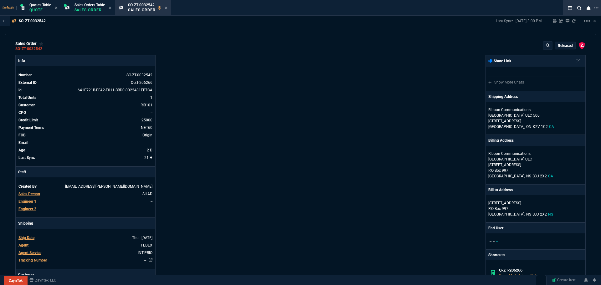
scroll to position [0, 0]
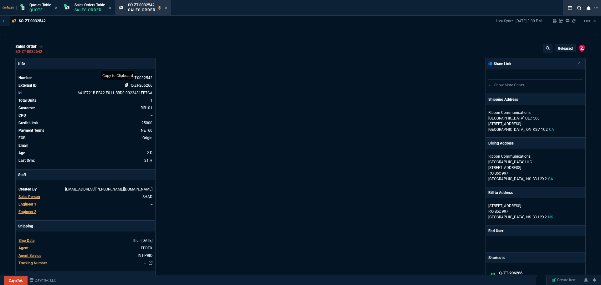
click at [126, 85] on icon at bounding box center [126, 85] width 3 height 4
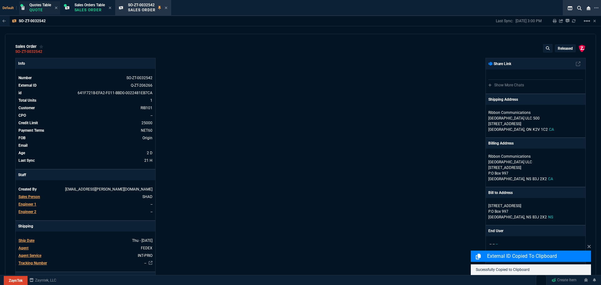
click at [32, 7] on div "Quotes Table Quote" at bounding box center [40, 8] width 22 height 11
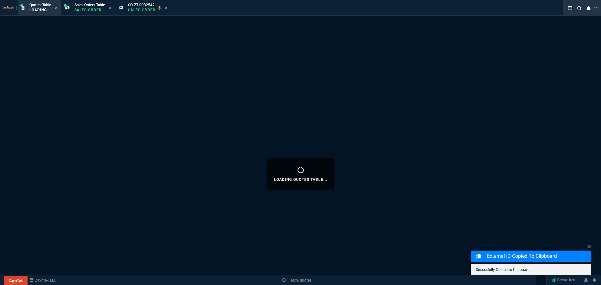
select select
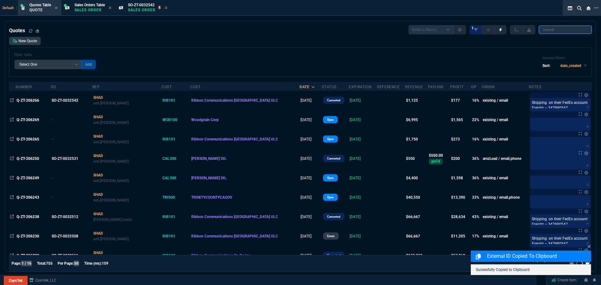
click at [563, 28] on input "search" at bounding box center [565, 29] width 53 height 9
paste input "Q-ZT-206266"
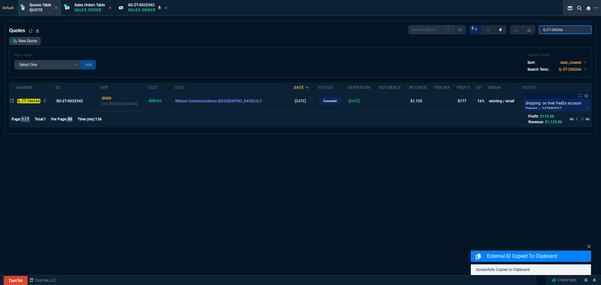
type input "Q-ZT-206266"
click at [32, 101] on mark "Q-ZT-206266" at bounding box center [28, 101] width 23 height 4
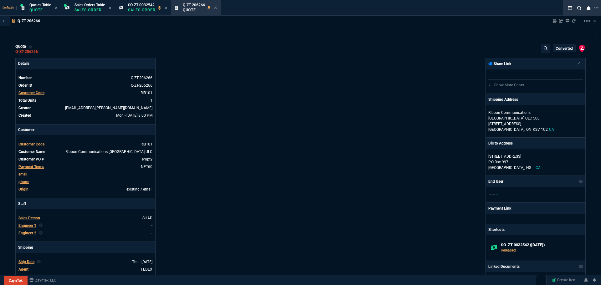
type input "20"
type input "226"
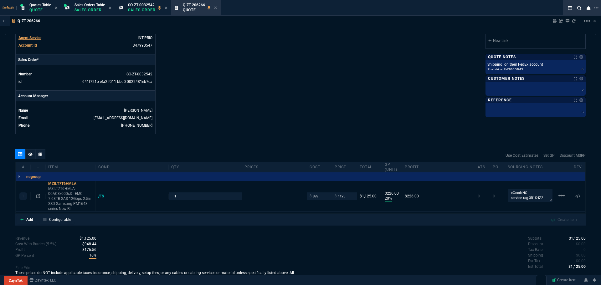
scroll to position [250, 0]
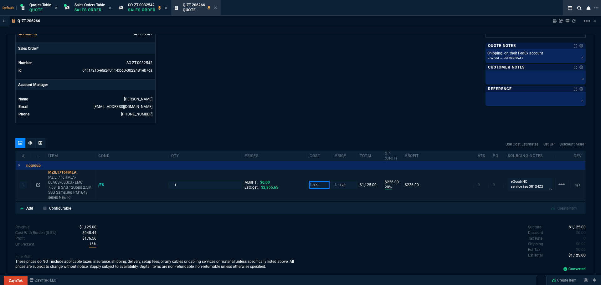
click at [322, 183] on input "899" at bounding box center [320, 184] width 20 height 7
type input "850"
type input "24"
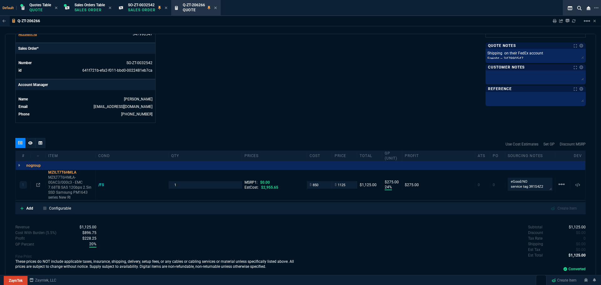
type input "275"
click at [216, 8] on icon at bounding box center [215, 8] width 3 height 4
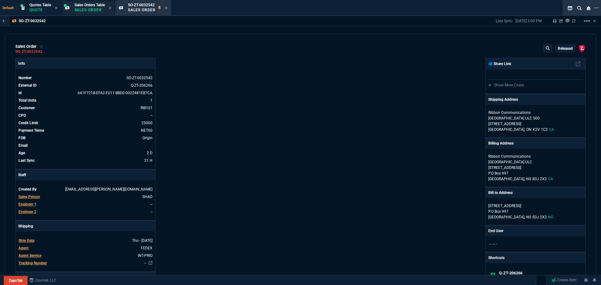
click at [91, 8] on p "Sales Order" at bounding box center [90, 10] width 30 height 5
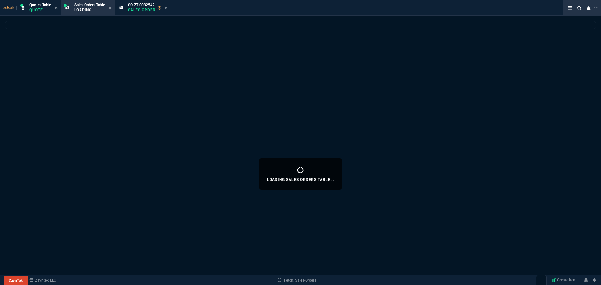
select select
